Goal: Information Seeking & Learning: Learn about a topic

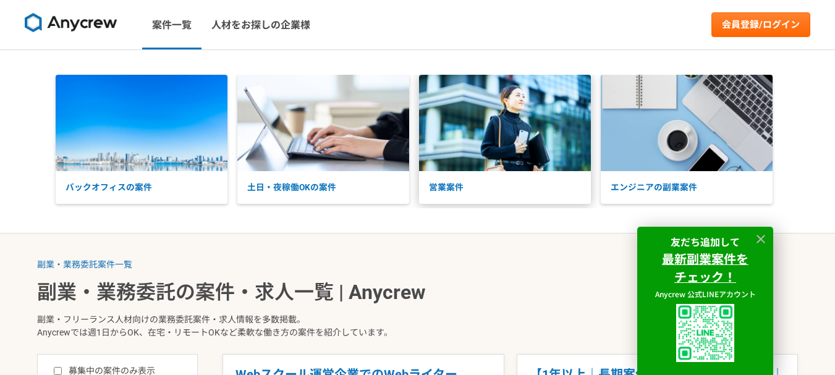
click at [570, 136] on img at bounding box center [505, 123] width 172 height 96
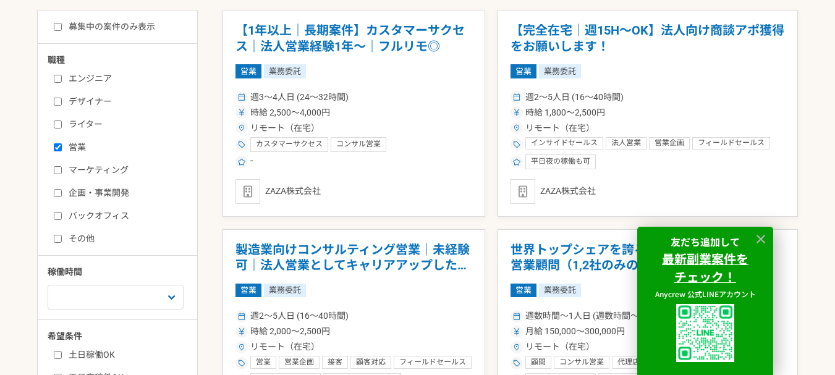
scroll to position [351, 0]
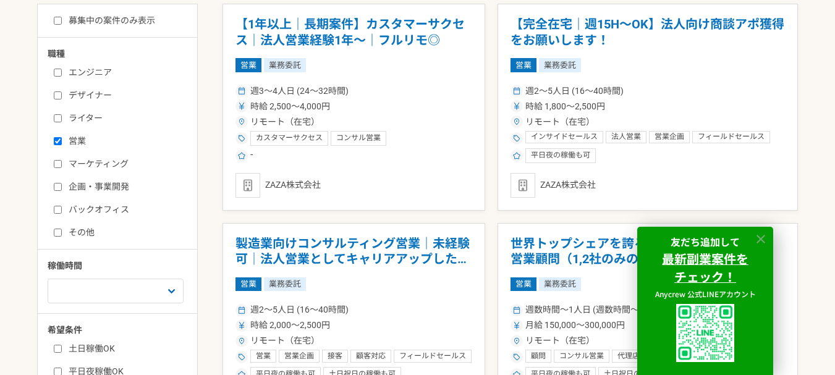
click at [763, 238] on icon at bounding box center [761, 239] width 9 height 9
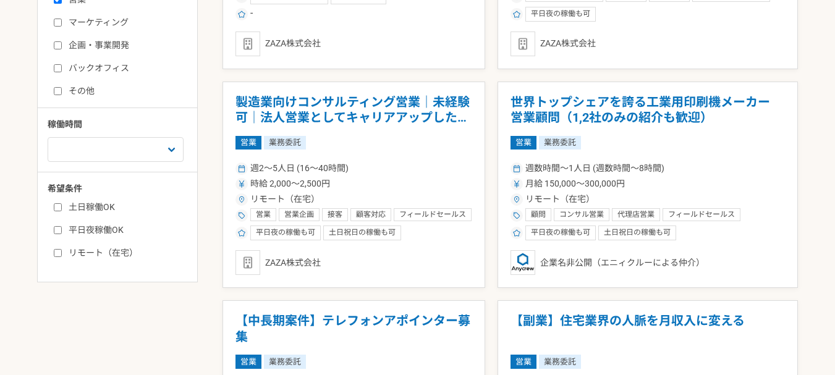
scroll to position [495, 0]
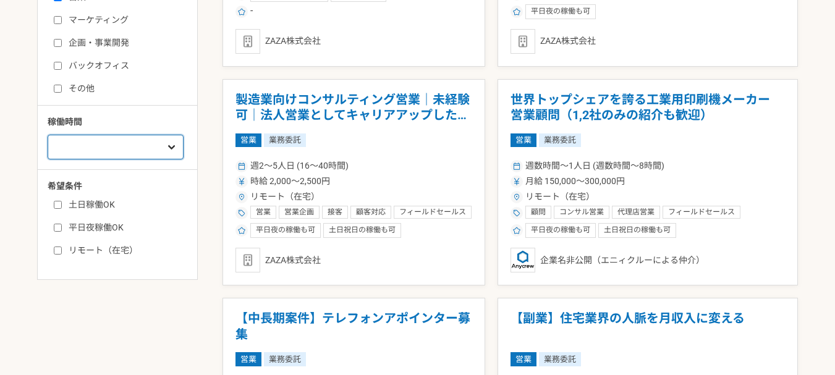
click at [129, 141] on select "週1人日（8時間）以下 週2人日（16時間）以下 週3人日（24時間）以下 週4人日（32時間）以下 週5人日（40時間）以下" at bounding box center [116, 147] width 136 height 25
click at [54, 251] on input "リモート（在宅）" at bounding box center [58, 251] width 8 height 8
checkbox input "true"
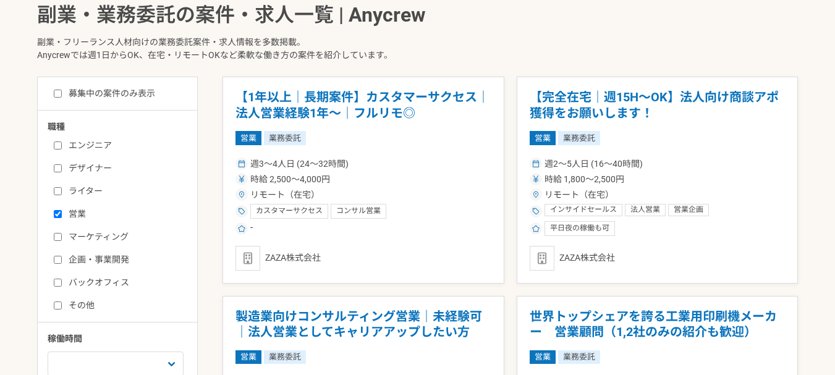
scroll to position [268, 0]
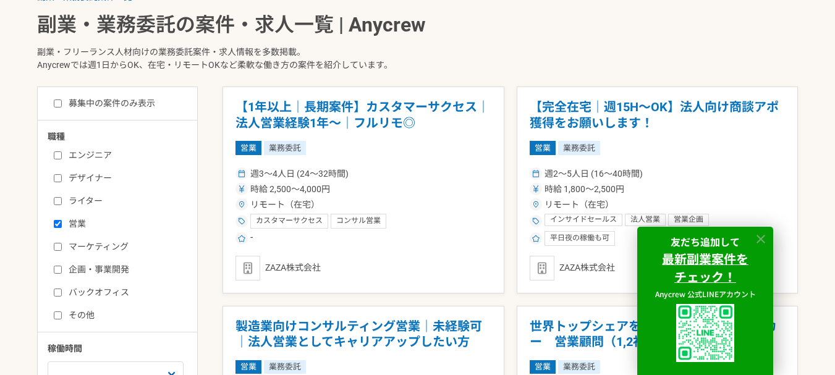
click at [757, 232] on icon at bounding box center [761, 239] width 14 height 14
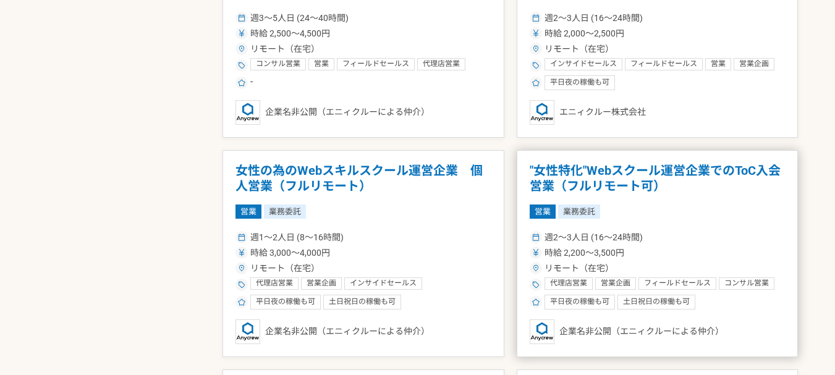
scroll to position [1999, 0]
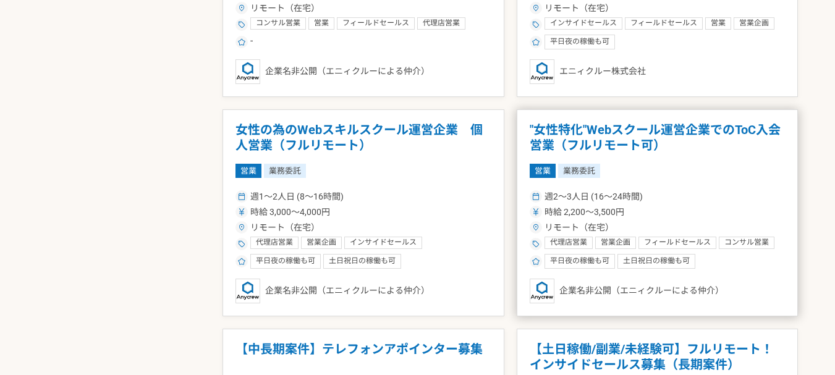
click at [586, 146] on h1 ""女性特化"Webスクール運営企業でのToC入会営業（フルリモート可）" at bounding box center [658, 138] width 256 height 32
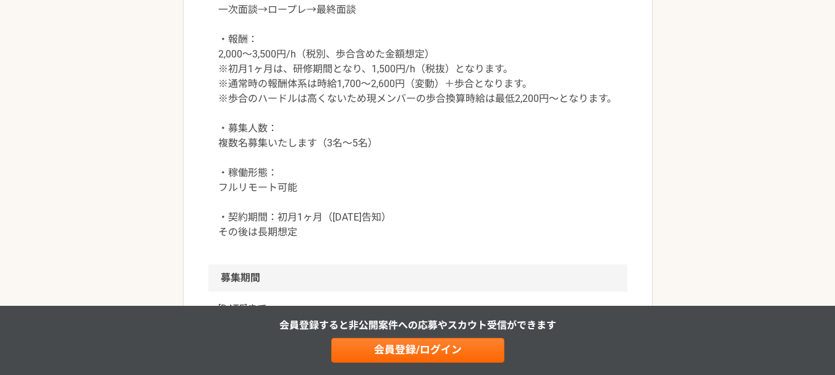
scroll to position [1340, 0]
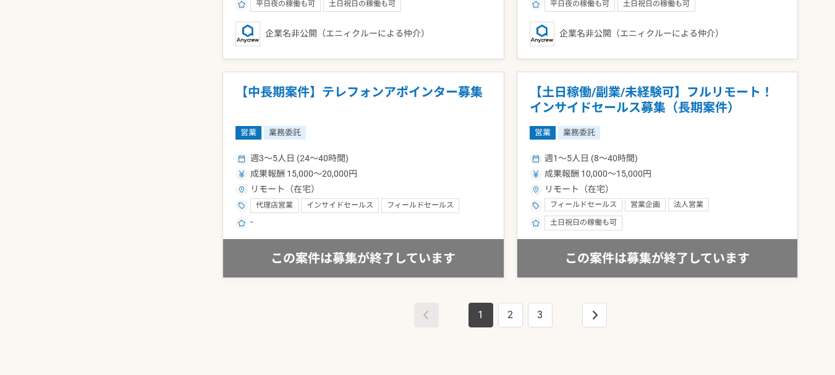
scroll to position [2267, 0]
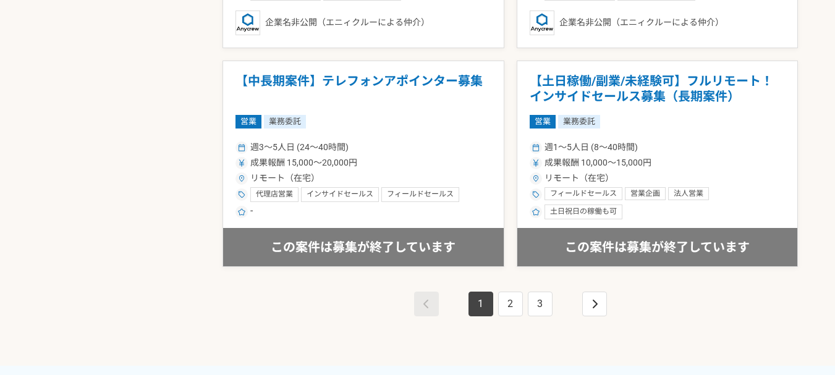
click at [526, 305] on li "3" at bounding box center [541, 304] width 30 height 25
click at [519, 309] on link "2" at bounding box center [510, 304] width 25 height 25
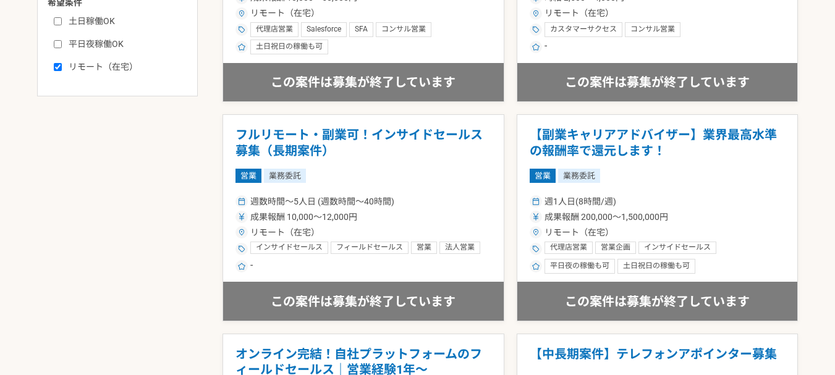
scroll to position [701, 0]
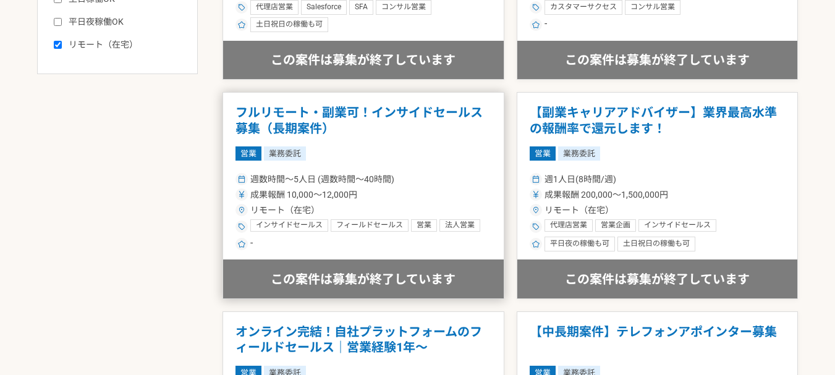
click at [368, 112] on h1 "フルリモート・副業可！インサイドセールス募集（長期案件）" at bounding box center [364, 121] width 256 height 32
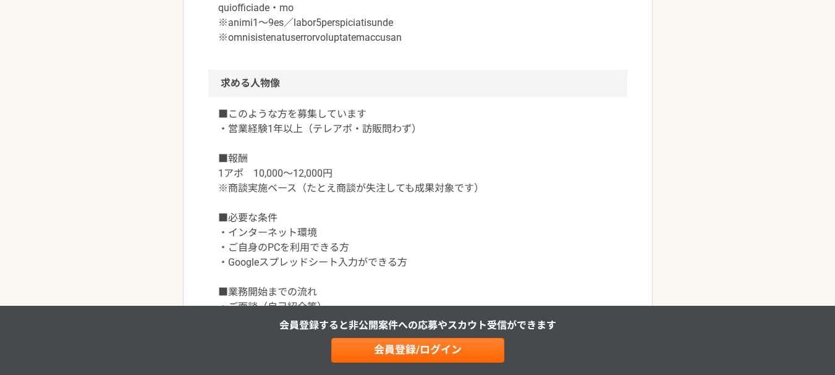
scroll to position [886, 0]
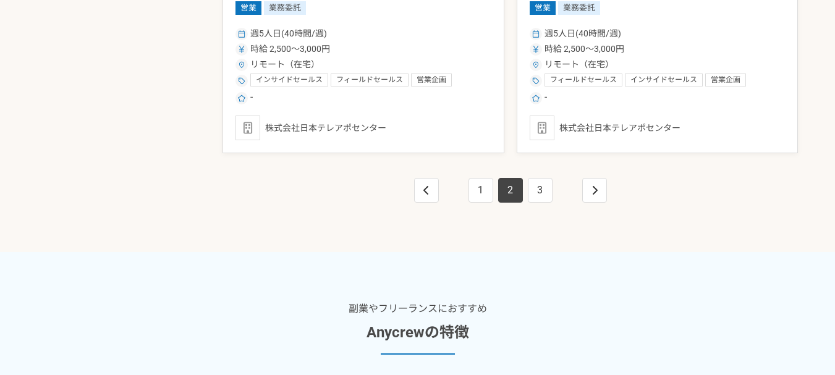
scroll to position [2445, 0]
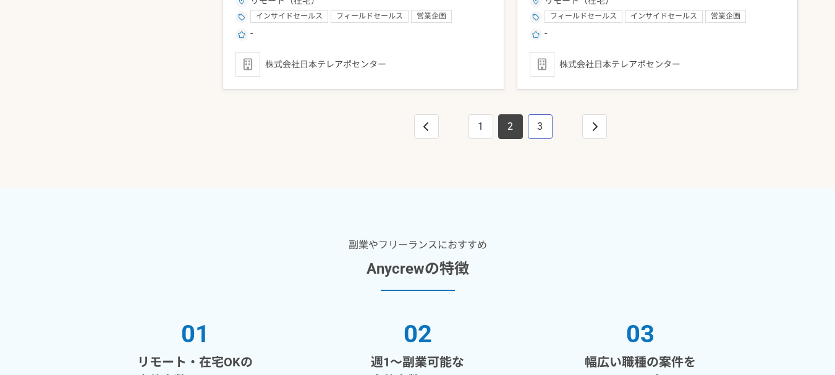
click at [539, 125] on link "3" at bounding box center [540, 126] width 25 height 25
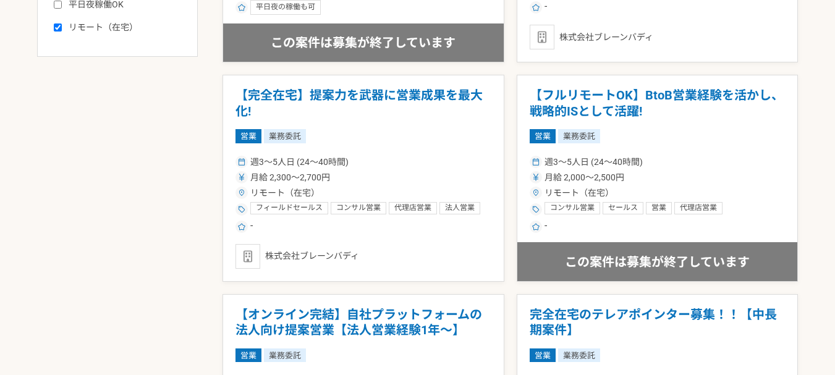
scroll to position [722, 0]
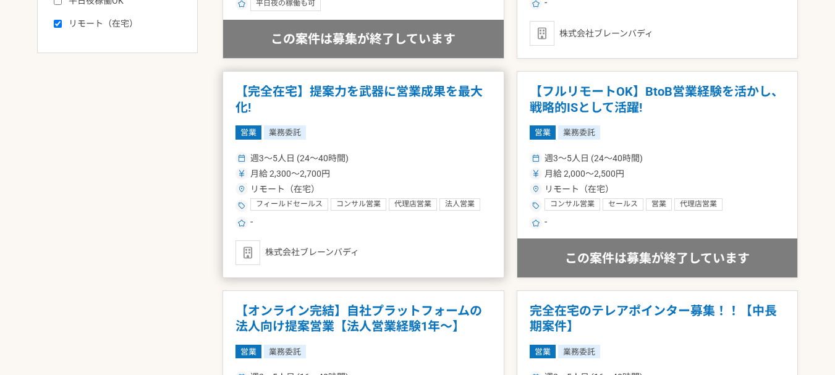
click at [386, 75] on article "【完全在宅】提案力を武器に営業成果を最大化! 営業 業務委託 週3〜5人日 (24〜40時間) 月給 2,300〜2,700円 リモート（在宅） フィールドセ…" at bounding box center [364, 174] width 282 height 207
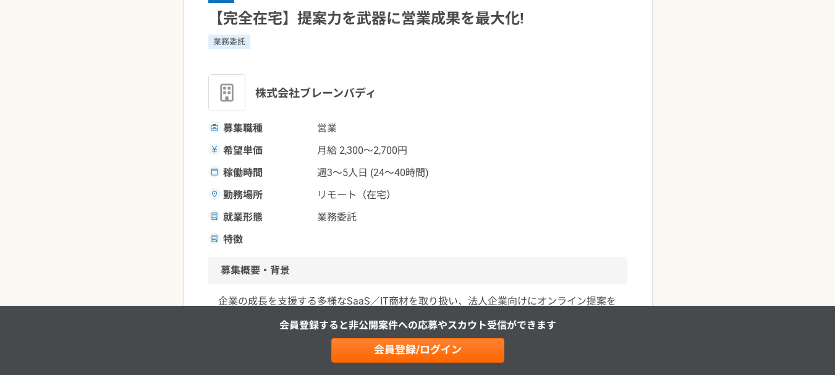
scroll to position [124, 0]
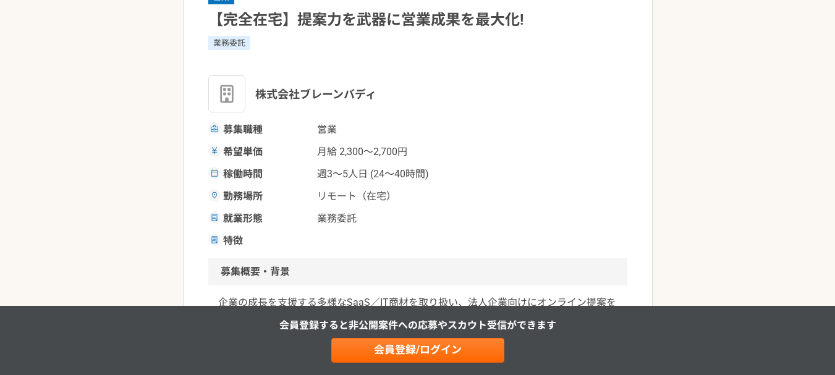
drag, startPoint x: 566, startPoint y: 201, endPoint x: 584, endPoint y: 181, distance: 26.7
